Goal: Task Accomplishment & Management: Use online tool/utility

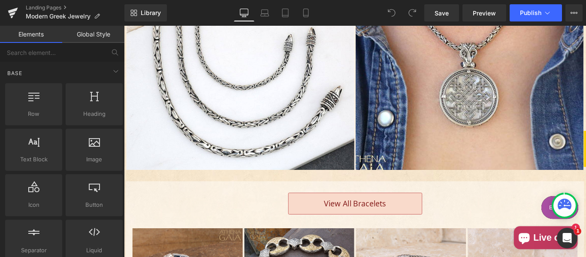
scroll to position [1001, 0]
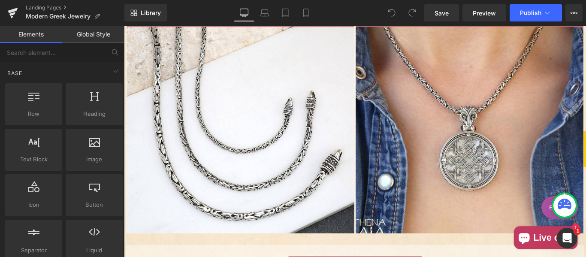
click at [500, 124] on div "Main content" at bounding box center [512, 132] width 256 height 253
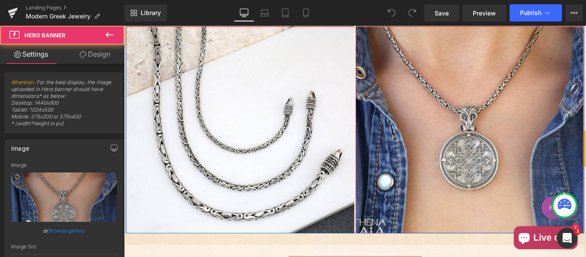
type input "[URL][DOMAIN_NAME]"
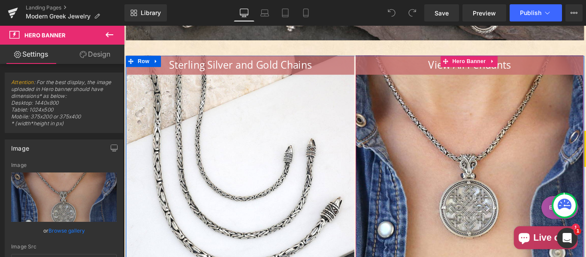
scroll to position [930, 0]
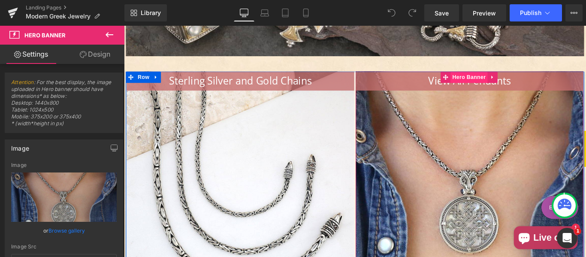
click at [505, 82] on span "Hero Banner" at bounding box center [512, 83] width 42 height 13
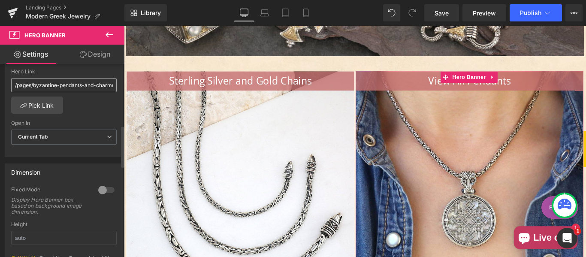
scroll to position [215, 0]
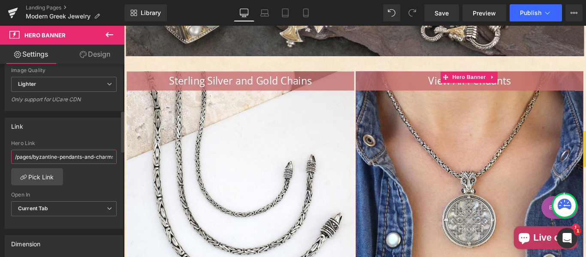
drag, startPoint x: 63, startPoint y: 157, endPoint x: 103, endPoint y: 157, distance: 39.5
click at [66, 157] on input "/pages/byzantine-pendants-and-charms-made-in-[GEOGRAPHIC_DATA]" at bounding box center [64, 157] width 106 height 14
paste input "text"
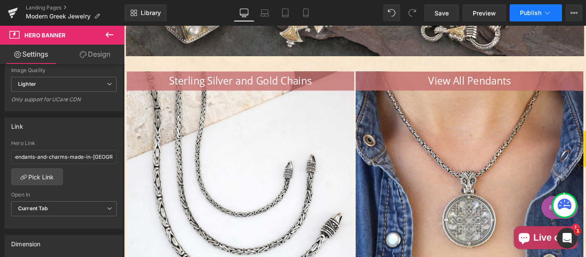
click at [544, 12] on icon at bounding box center [547, 13] width 9 height 9
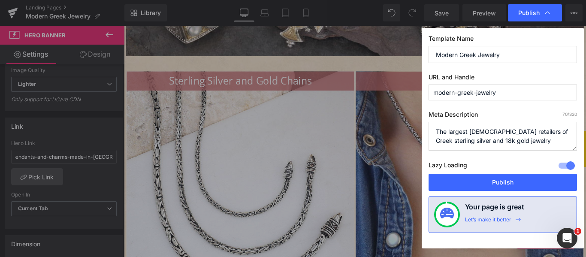
scroll to position [0, 0]
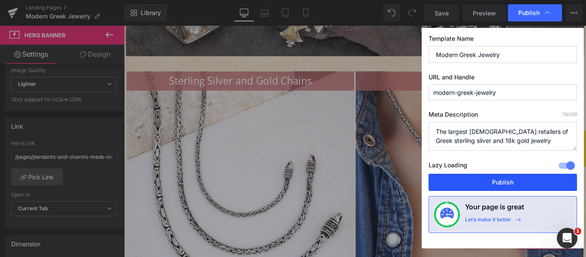
drag, startPoint x: 511, startPoint y: 184, endPoint x: 436, endPoint y: 177, distance: 74.6
click at [511, 184] on button "Publish" at bounding box center [503, 182] width 148 height 17
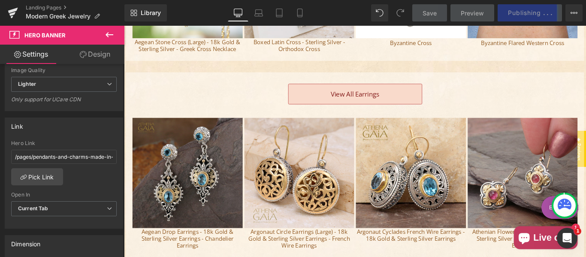
scroll to position [1644, 0]
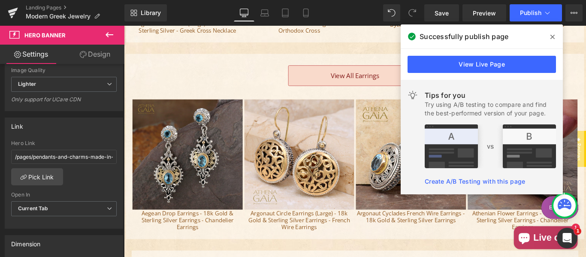
click at [554, 36] on icon at bounding box center [552, 37] width 4 height 4
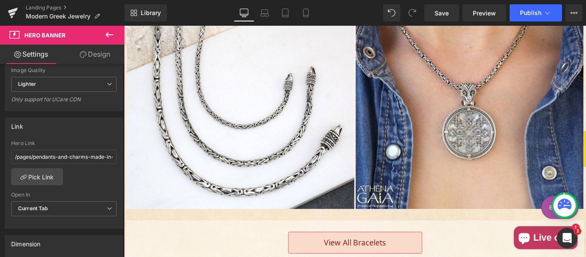
scroll to position [930, 0]
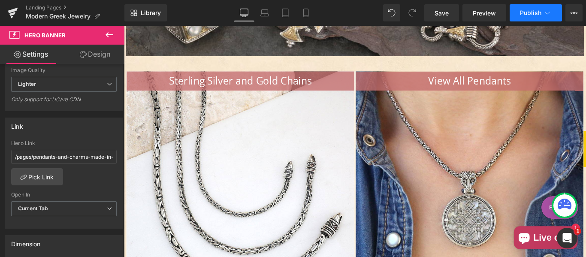
click at [544, 12] on icon at bounding box center [547, 13] width 9 height 9
type input "/pages/byzantine-pendants-and-charms-made-in-[GEOGRAPHIC_DATA]"
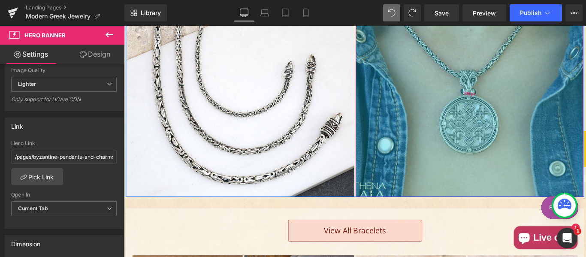
scroll to position [1073, 0]
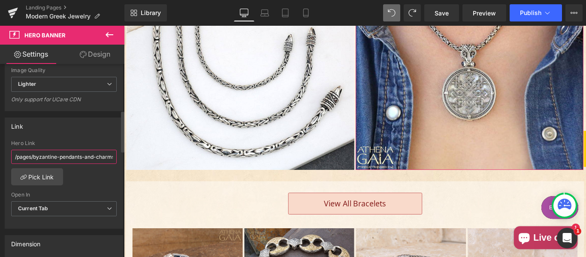
click at [72, 156] on input "/pages/byzantine-pendants-and-charms-made-in-[GEOGRAPHIC_DATA]" at bounding box center [64, 157] width 106 height 14
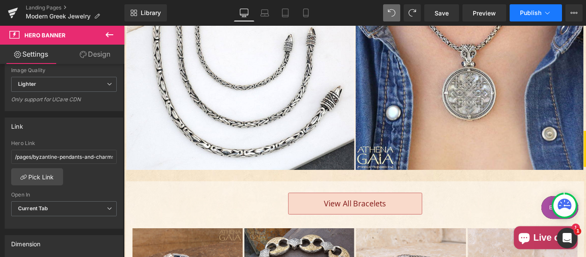
click at [531, 15] on span "Publish" at bounding box center [530, 12] width 21 height 7
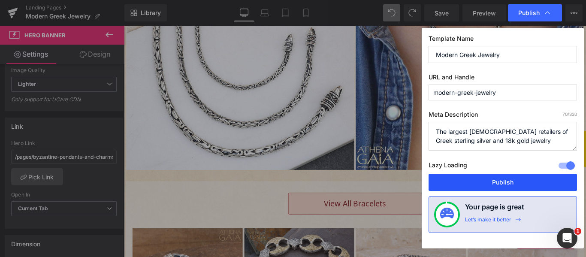
click at [500, 182] on button "Publish" at bounding box center [503, 182] width 148 height 17
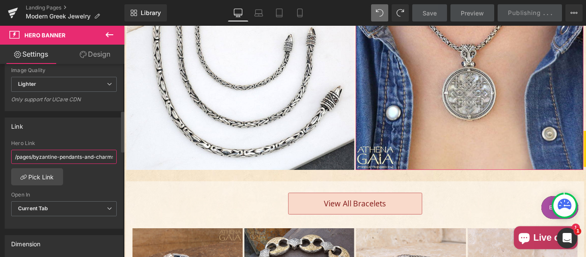
click at [70, 152] on input "/pages/byzantine-pendants-and-charms-made-in-[GEOGRAPHIC_DATA]" at bounding box center [64, 157] width 106 height 14
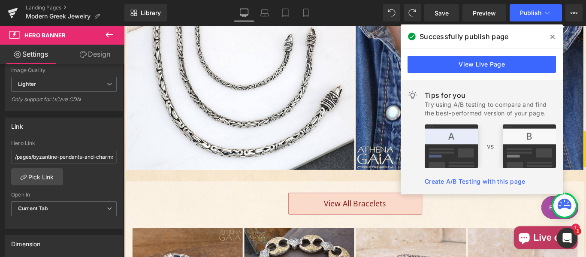
drag, startPoint x: 486, startPoint y: 68, endPoint x: 372, endPoint y: 21, distance: 122.9
click at [486, 68] on link "View Live Page" at bounding box center [482, 64] width 148 height 17
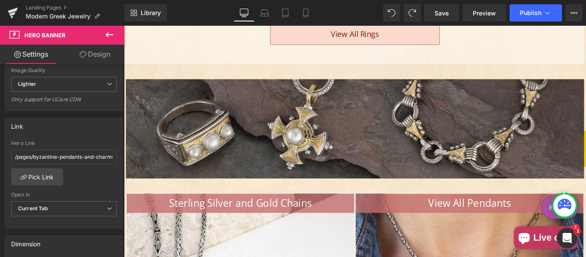
scroll to position [715, 0]
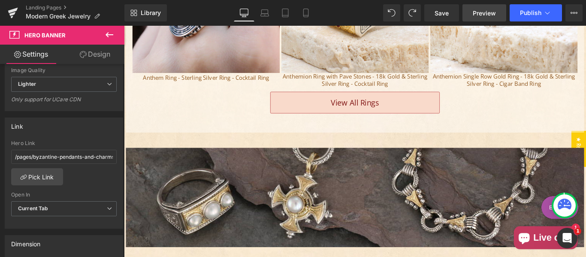
click at [480, 11] on span "Preview" at bounding box center [484, 13] width 23 height 9
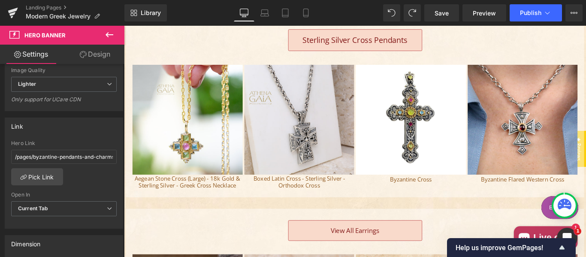
scroll to position [1502, 0]
